Goal: Transaction & Acquisition: Purchase product/service

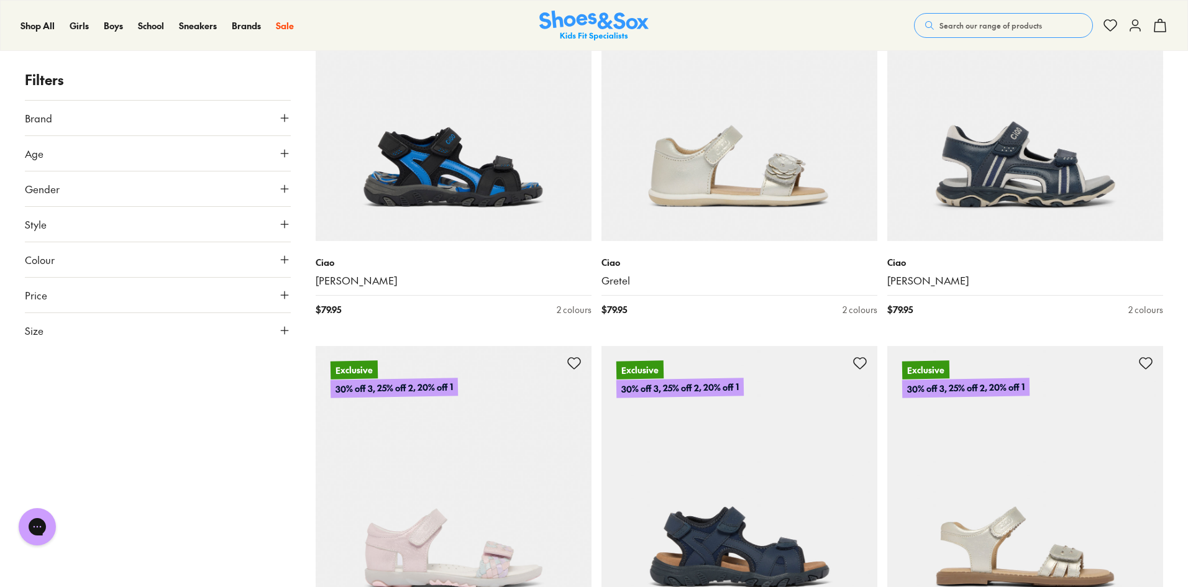
scroll to position [3479, 0]
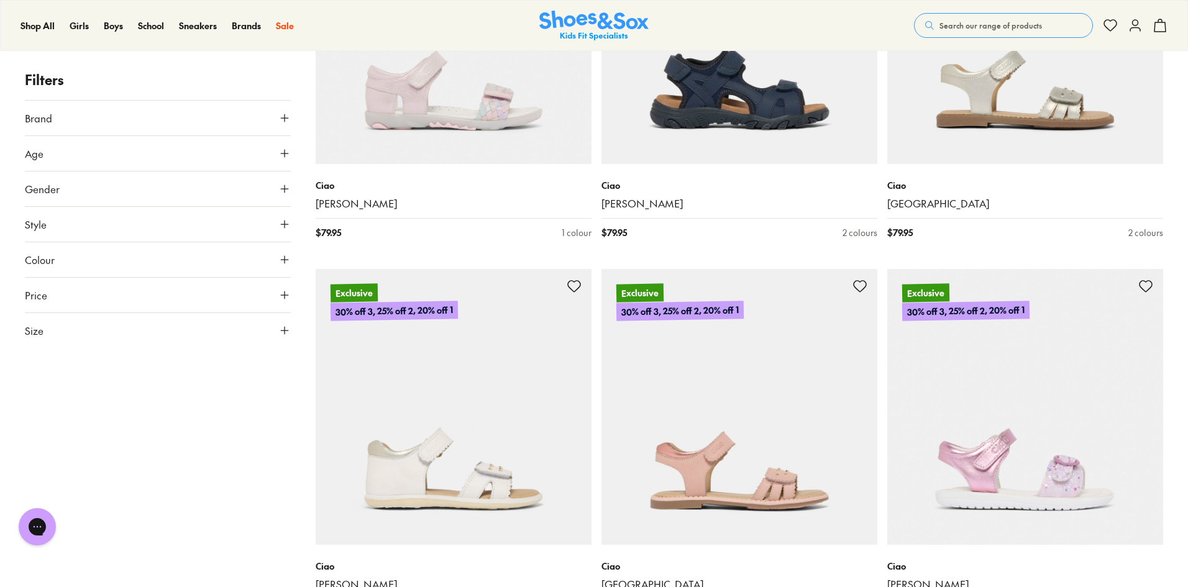
scroll to position [3541, 0]
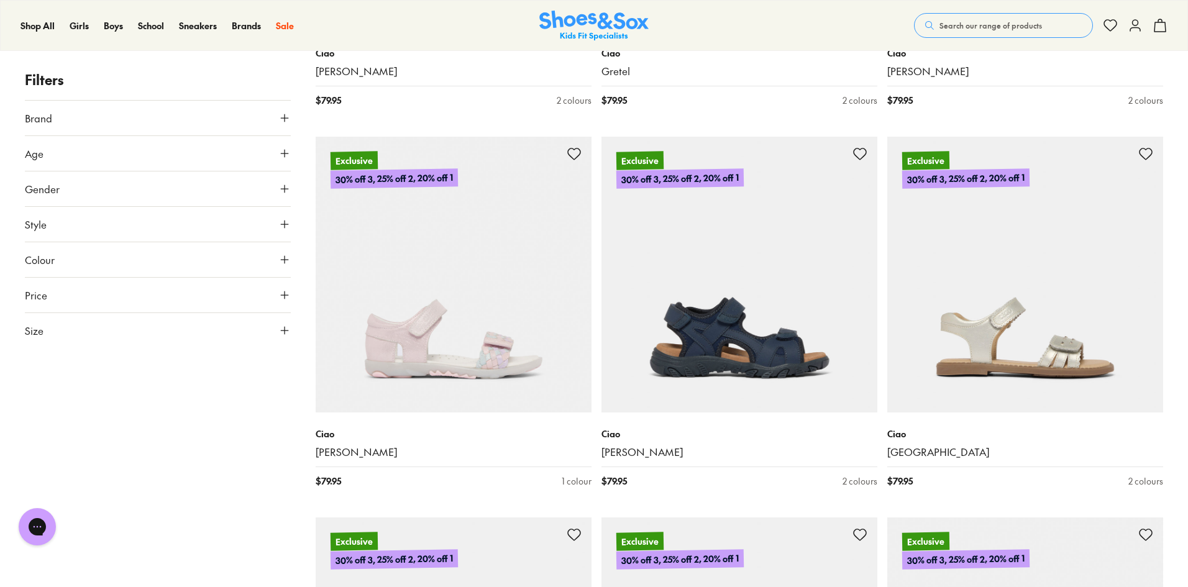
click at [759, 409] on img at bounding box center [739, 275] width 276 height 276
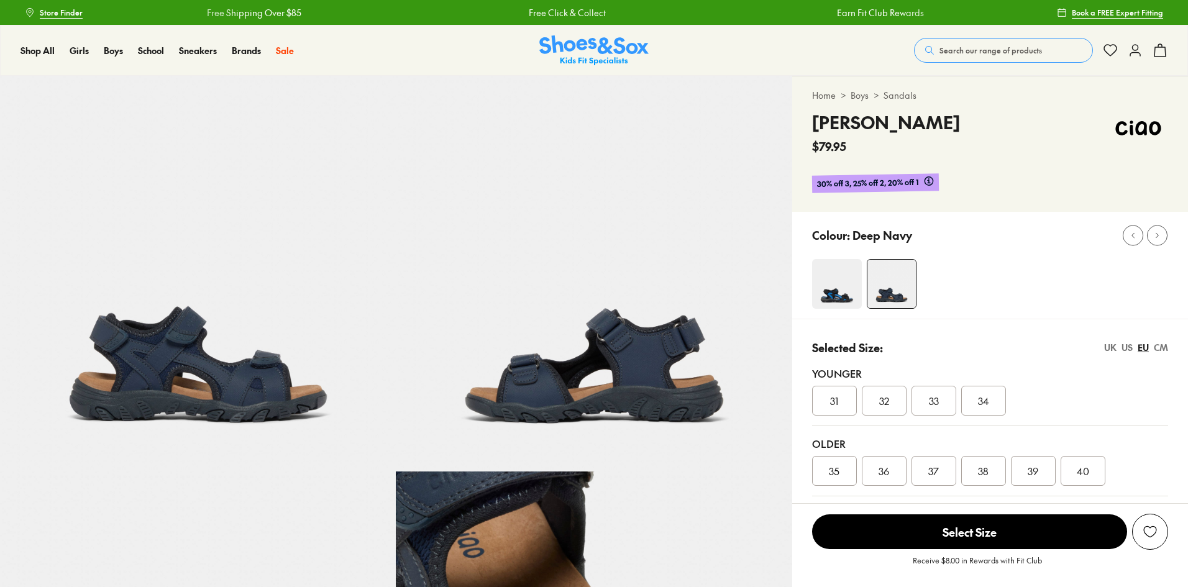
select select "*"
click at [1132, 349] on div "US" at bounding box center [1126, 347] width 11 height 13
click at [1109, 348] on div "UK" at bounding box center [1110, 347] width 12 height 13
click at [1122, 346] on div "US" at bounding box center [1126, 347] width 11 height 13
click at [1156, 345] on div "CM" at bounding box center [1161, 347] width 14 height 13
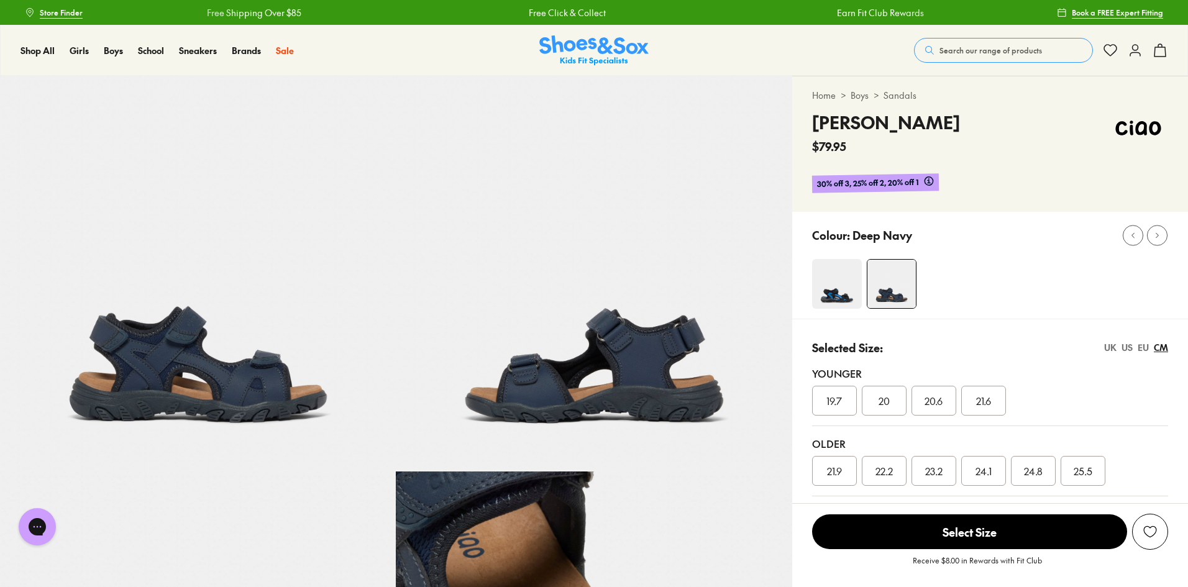
drag, startPoint x: 1091, startPoint y: 373, endPoint x: 1086, endPoint y: 411, distance: 38.3
click at [1086, 411] on div "19.7 20 20.6 21.6" at bounding box center [990, 401] width 356 height 30
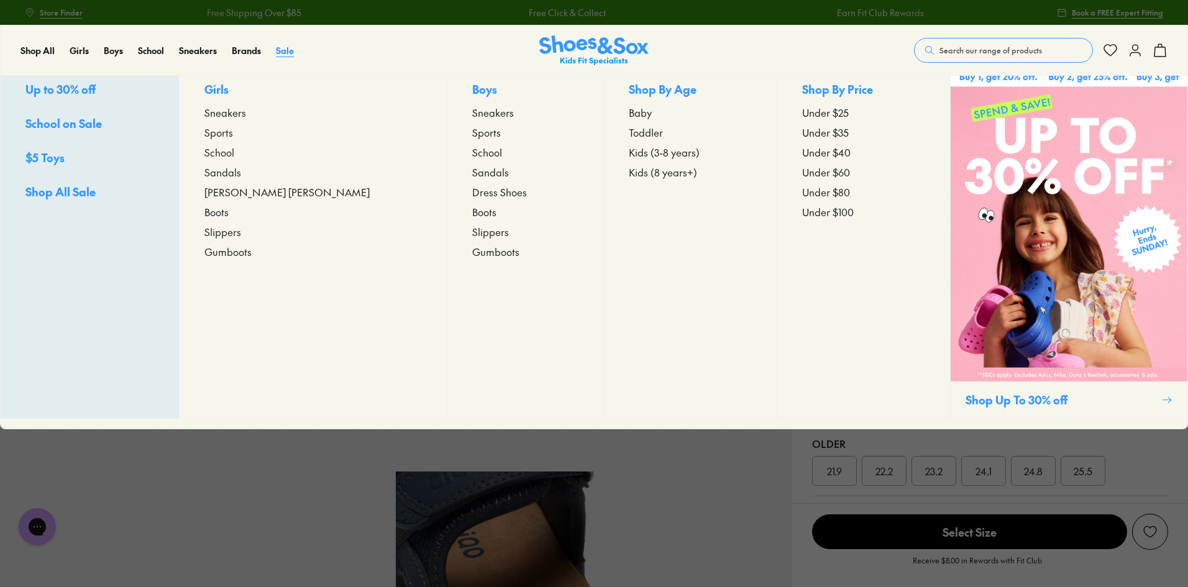
click at [289, 54] on span "Sale" at bounding box center [285, 50] width 18 height 12
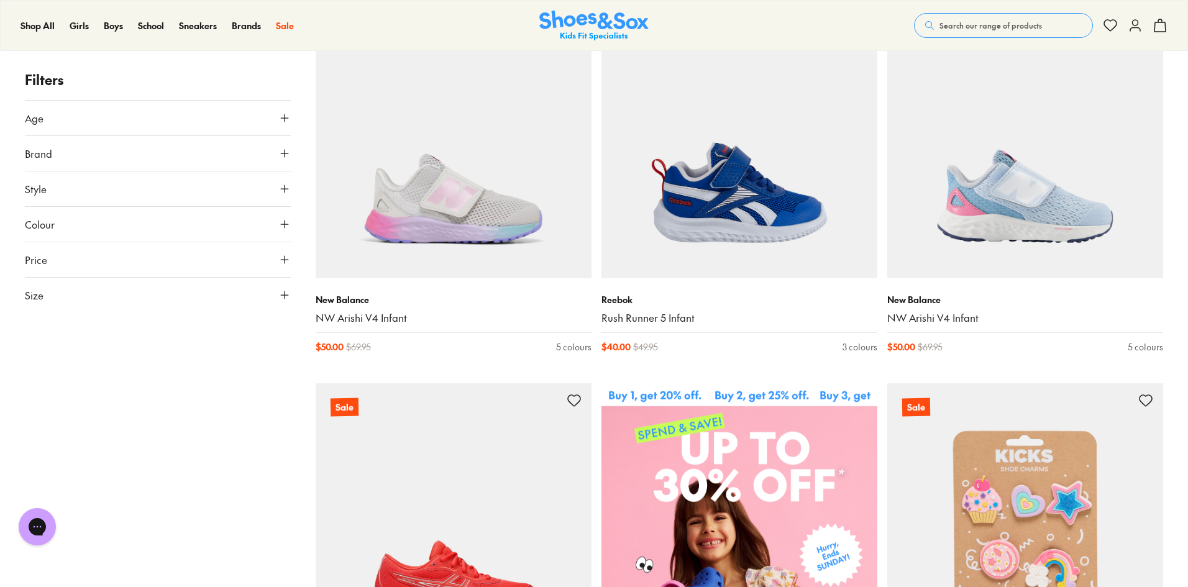
scroll to position [62, 0]
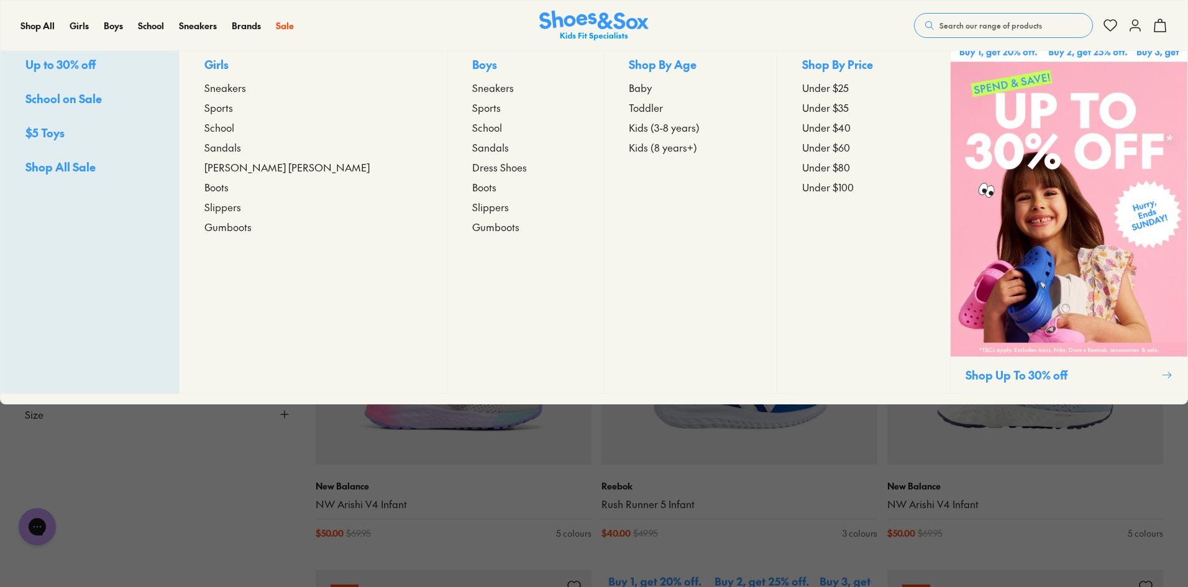
click at [78, 106] on span "School on Sale" at bounding box center [63, 99] width 76 height 16
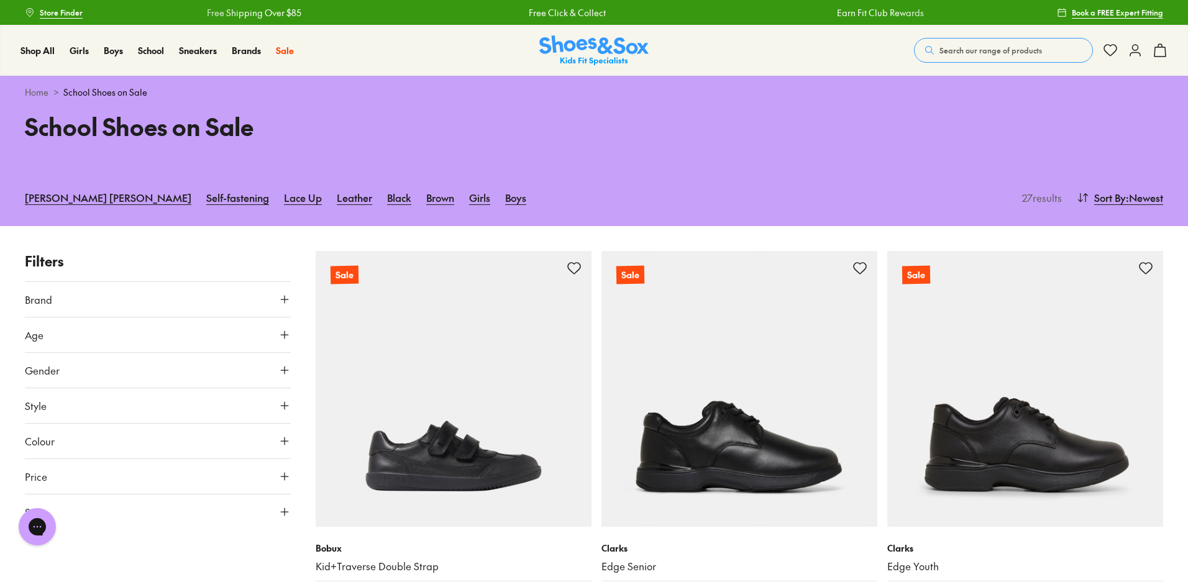
click at [1014, 446] on img at bounding box center [1025, 389] width 276 height 276
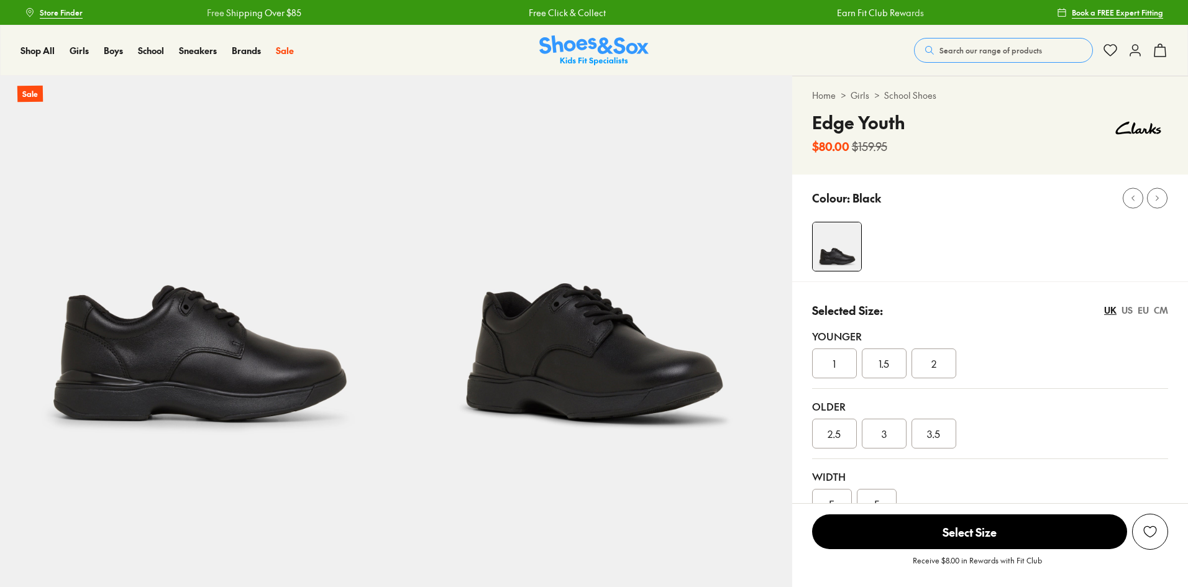
select select "*"
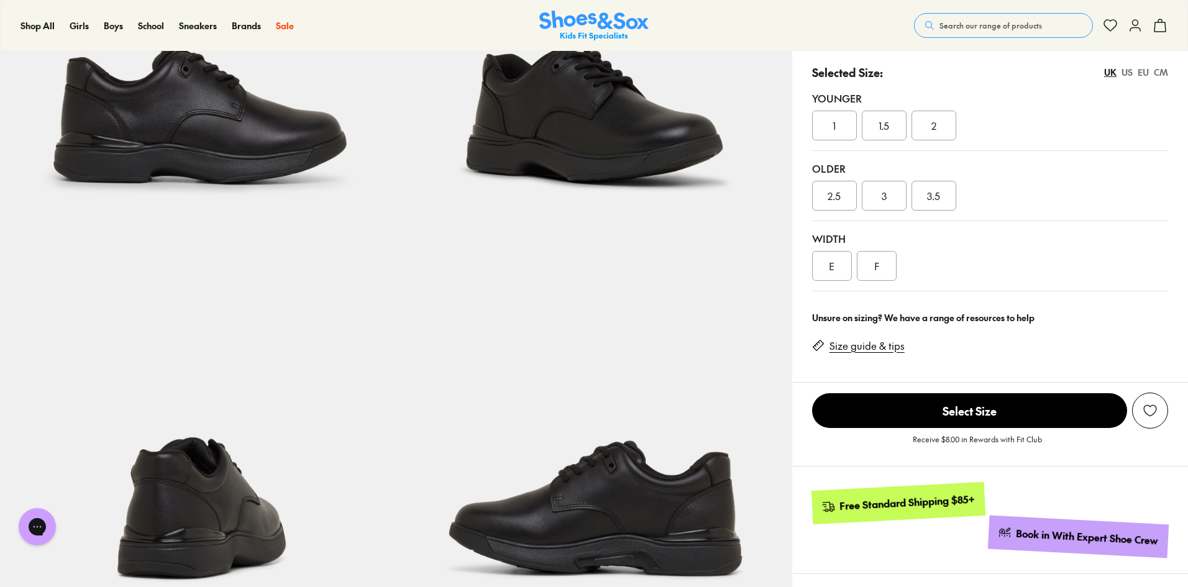
scroll to position [435, 0]
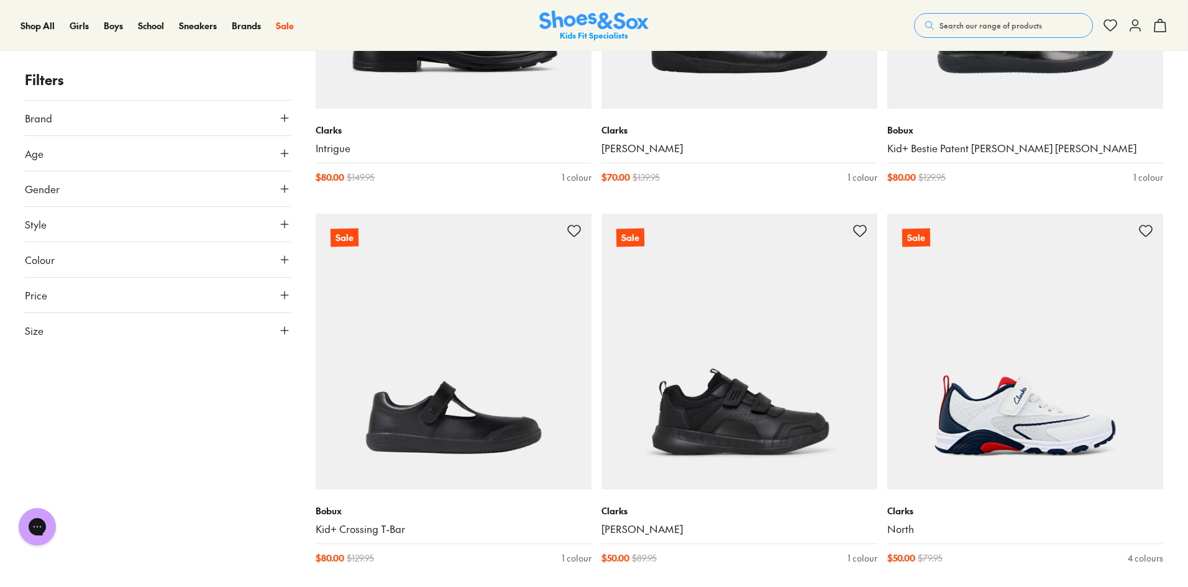
scroll to position [1683, 0]
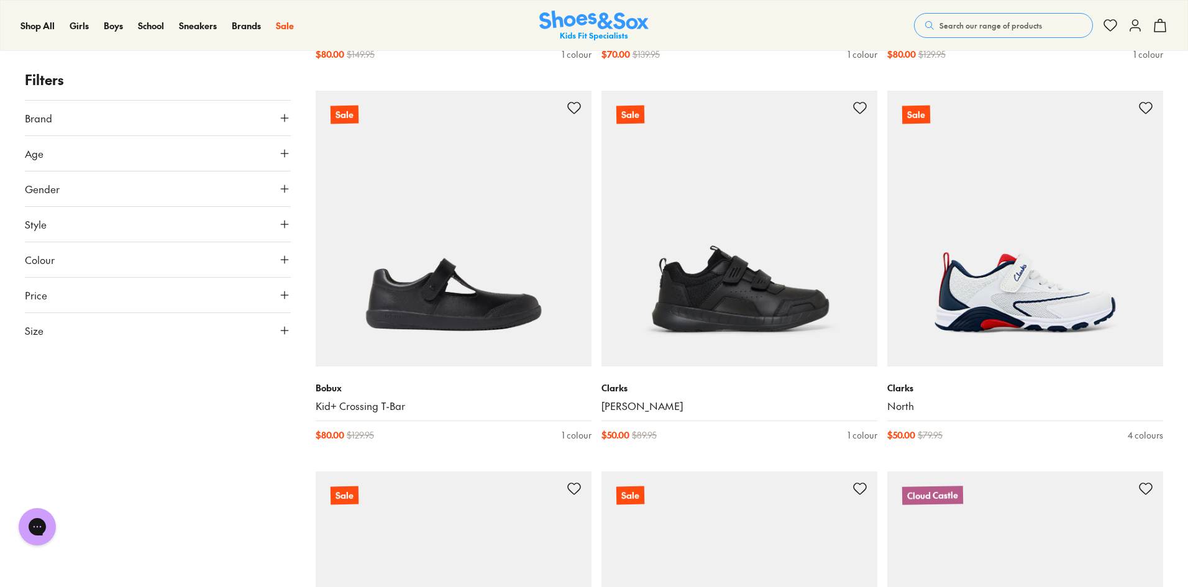
click at [688, 210] on img at bounding box center [739, 229] width 276 height 276
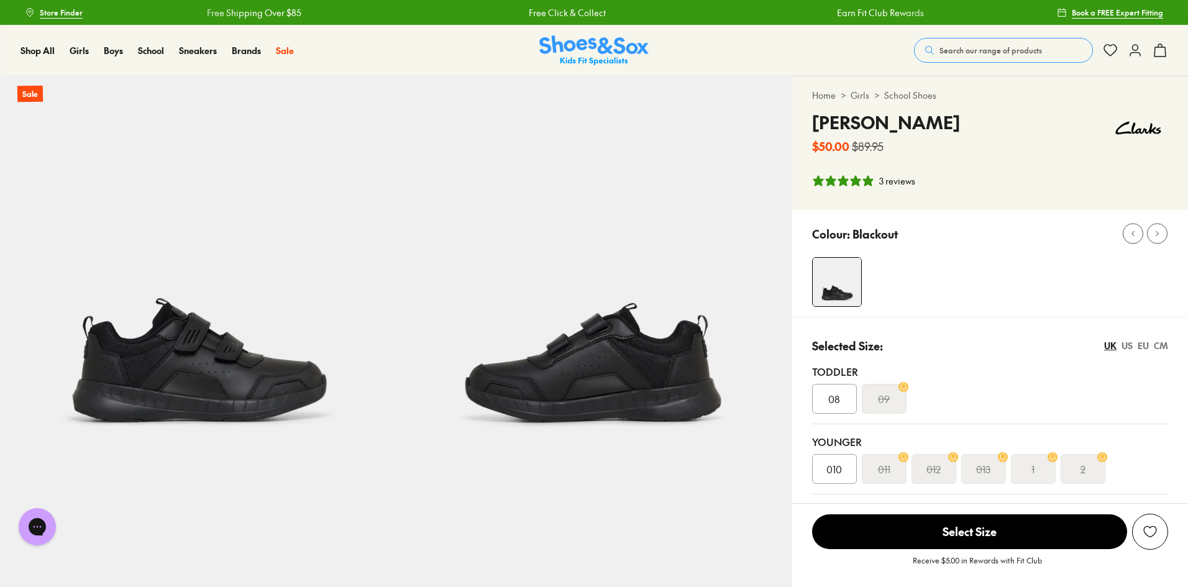
select select "*"
click at [1124, 344] on div "US" at bounding box center [1126, 345] width 11 height 13
click at [1114, 344] on div "UK" at bounding box center [1110, 345] width 12 height 13
click at [1160, 343] on div "CM" at bounding box center [1161, 345] width 14 height 13
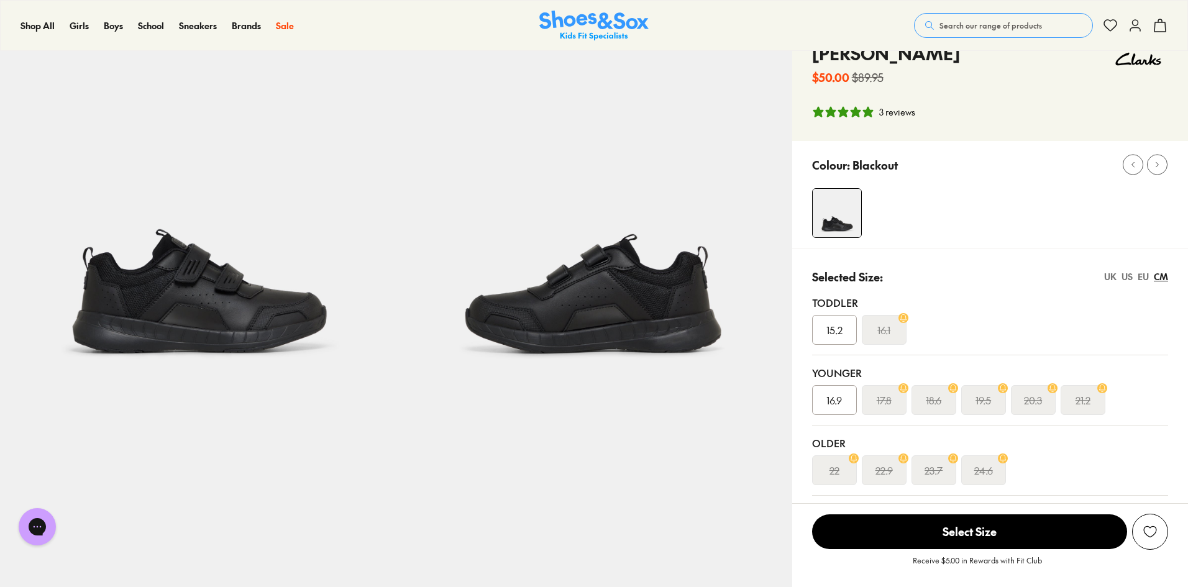
scroll to position [186, 0]
